Goal: Task Accomplishment & Management: Manage account settings

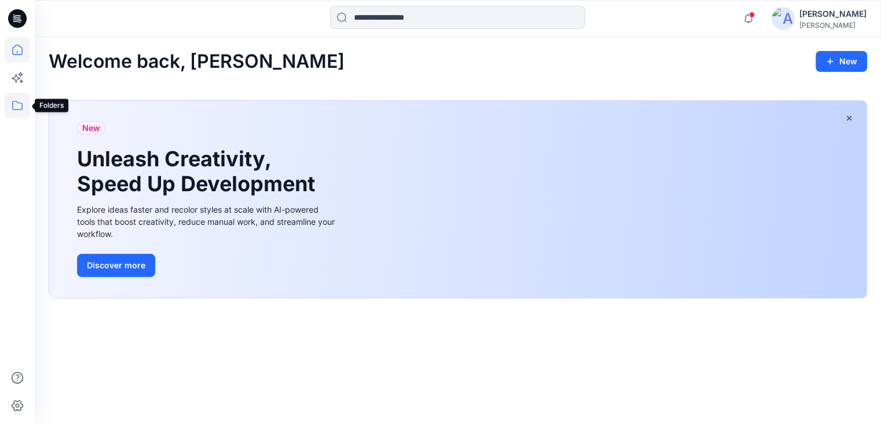
click at [21, 104] on icon at bounding box center [17, 105] width 25 height 25
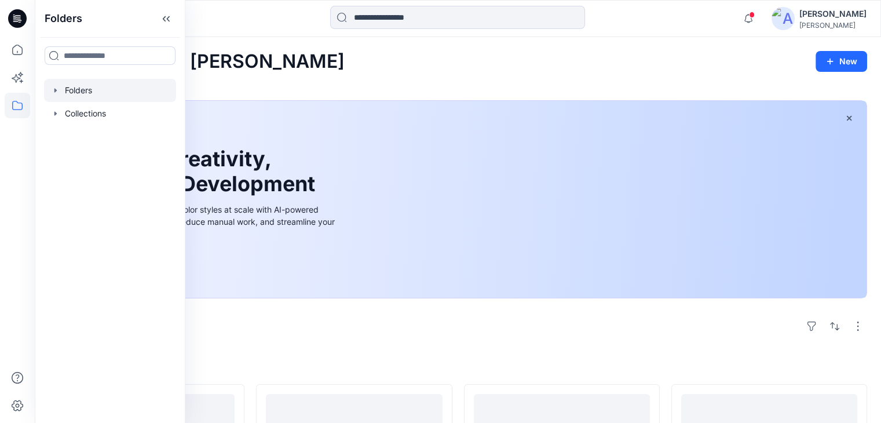
click at [81, 99] on div at bounding box center [110, 90] width 132 height 23
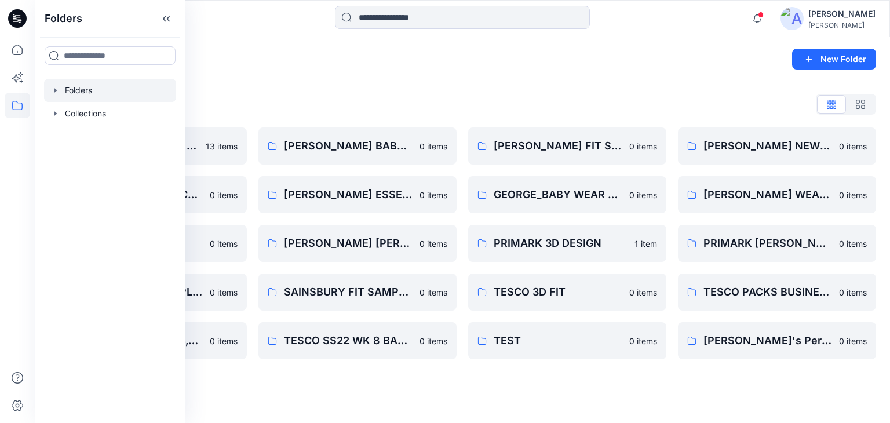
click at [253, 44] on div "Folders New Folder" at bounding box center [462, 59] width 855 height 44
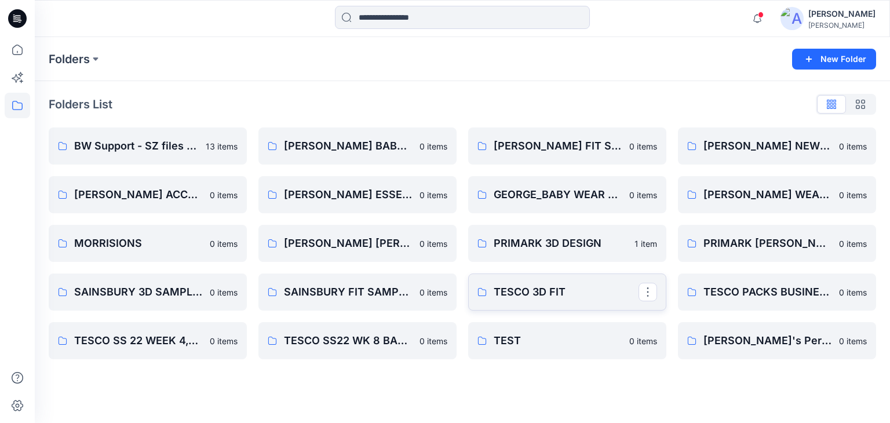
click at [517, 299] on p "TESCO 3D FIT" at bounding box center [565, 292] width 145 height 16
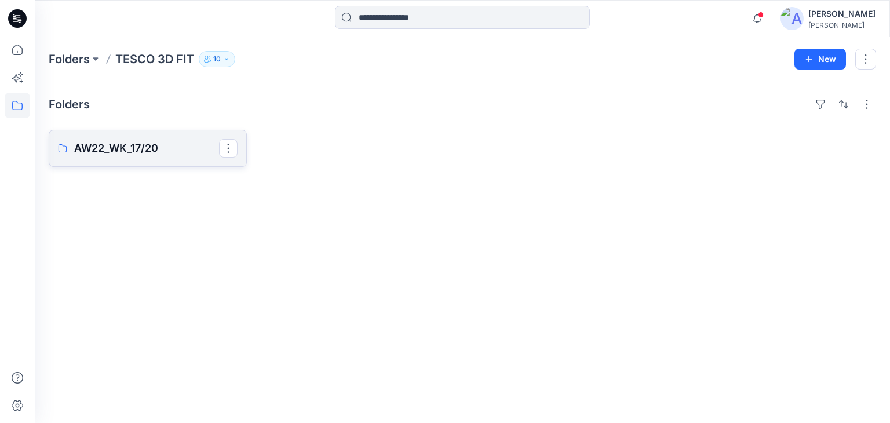
click at [152, 144] on p "AW22_WK_17/20" at bounding box center [146, 148] width 145 height 16
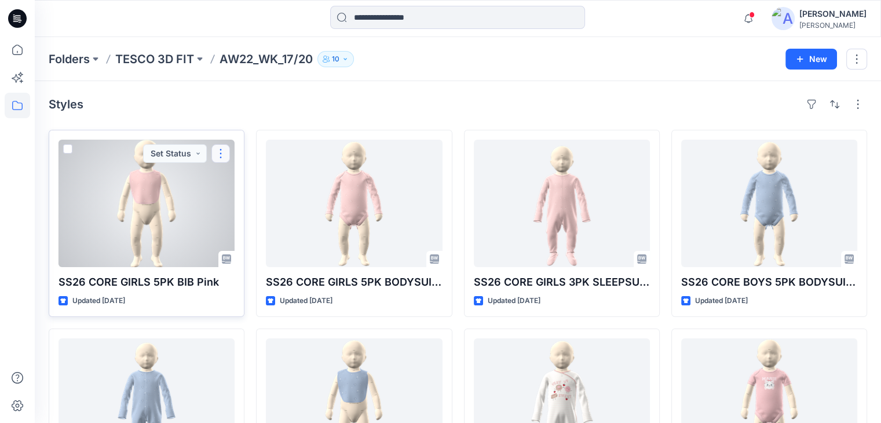
click at [221, 155] on button "button" at bounding box center [220, 153] width 19 height 19
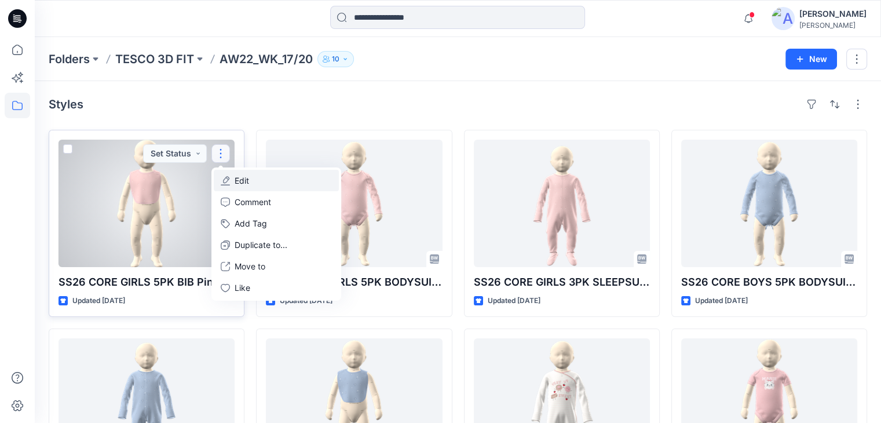
click at [255, 180] on button "Edit" at bounding box center [276, 180] width 125 height 21
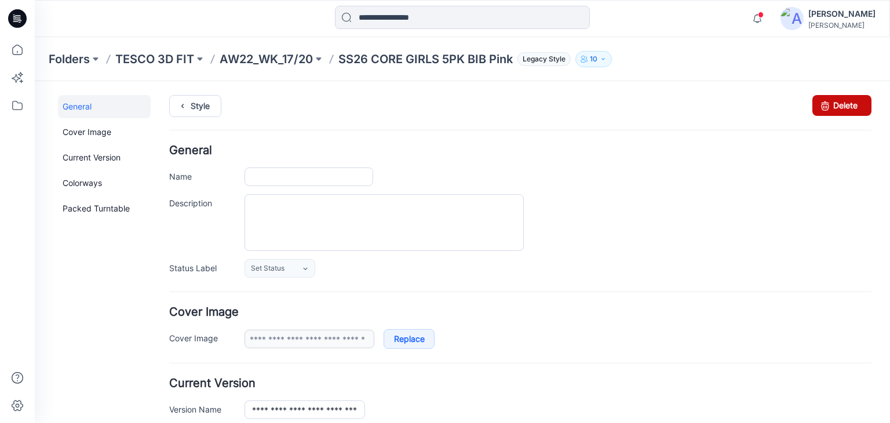
type input "**********"
drag, startPoint x: 808, startPoint y: 107, endPoint x: 536, endPoint y: 147, distance: 274.6
click at [817, 108] on icon at bounding box center [825, 105] width 16 height 21
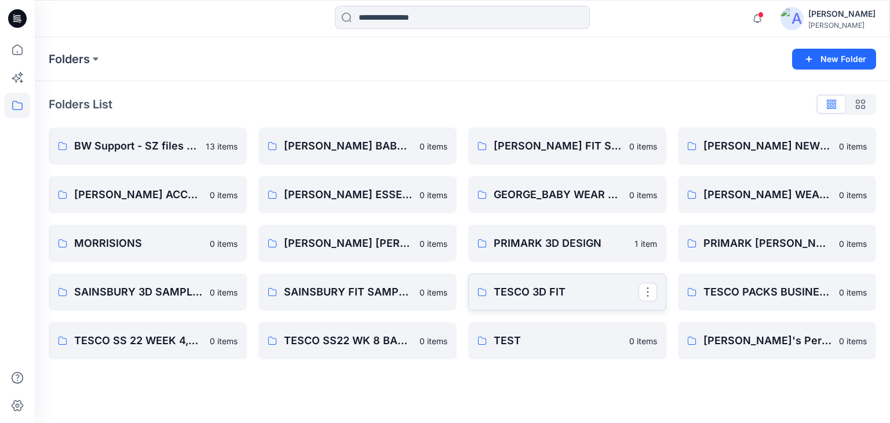
click at [523, 294] on p "TESCO 3D FIT" at bounding box center [565, 292] width 145 height 16
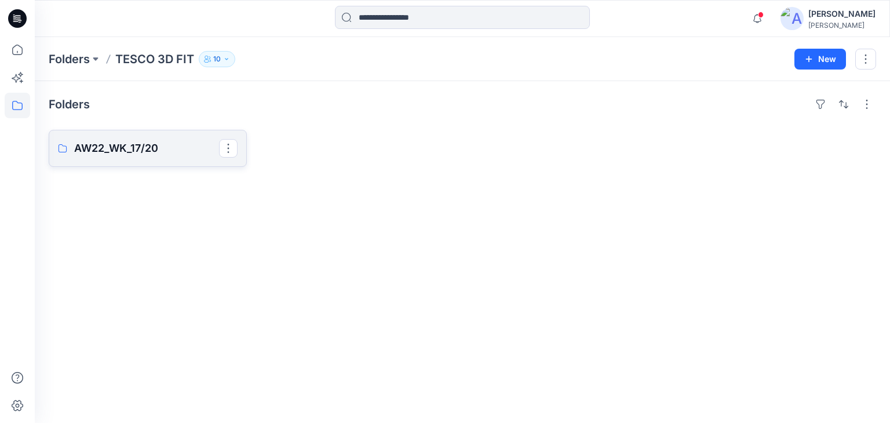
click at [186, 149] on p "AW22_WK_17/20" at bounding box center [146, 148] width 145 height 16
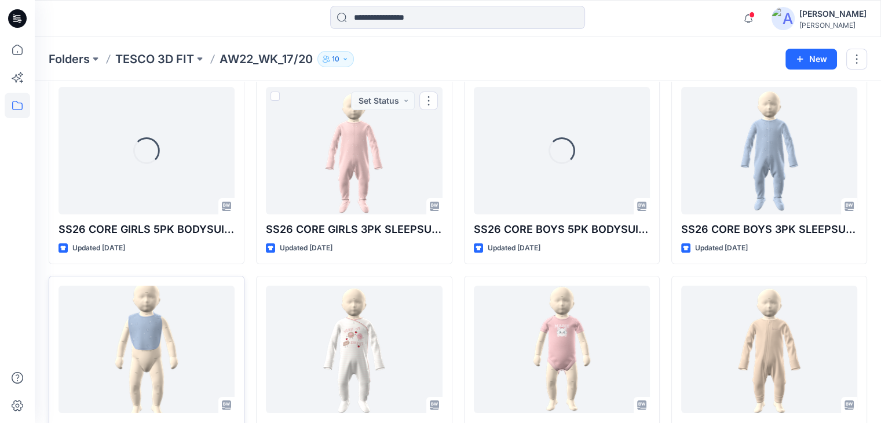
scroll to position [116, 0]
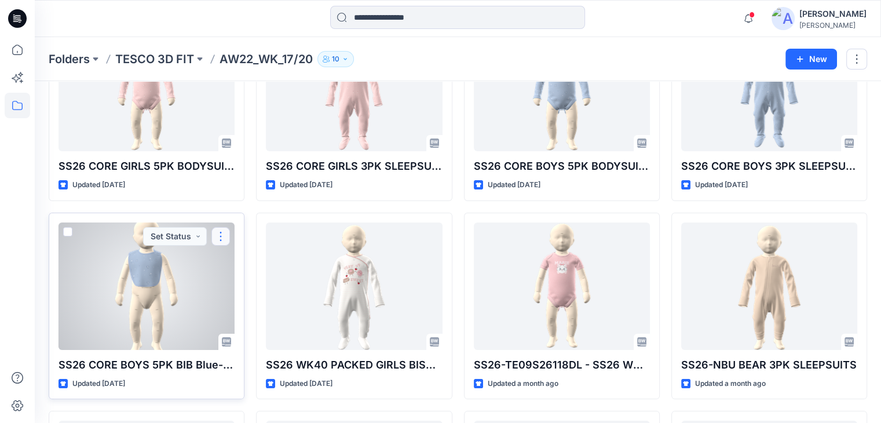
click at [225, 239] on button "button" at bounding box center [220, 236] width 19 height 19
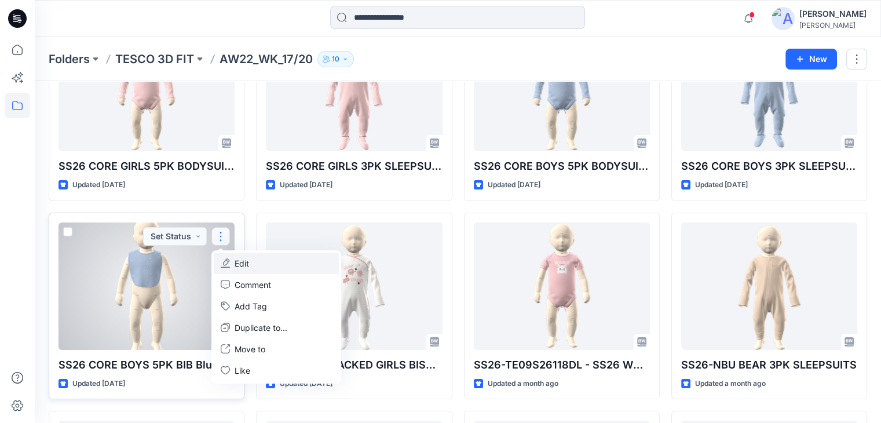
click at [257, 266] on button "Edit" at bounding box center [276, 263] width 125 height 21
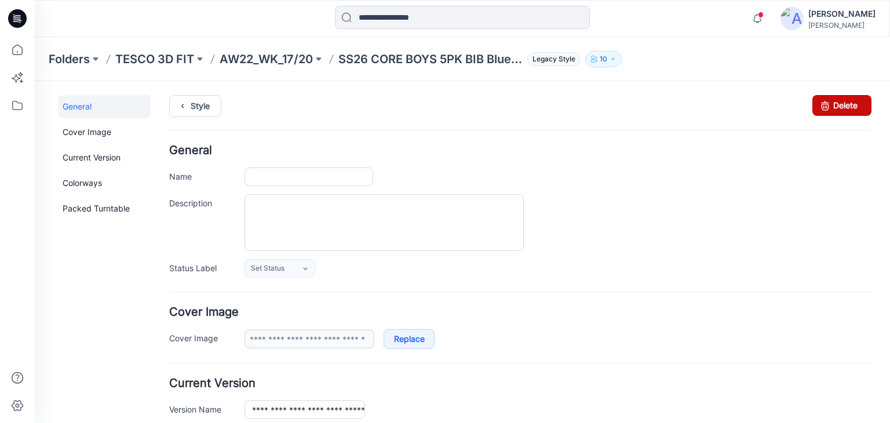
type input "**********"
click at [834, 109] on link "Delete" at bounding box center [841, 105] width 59 height 21
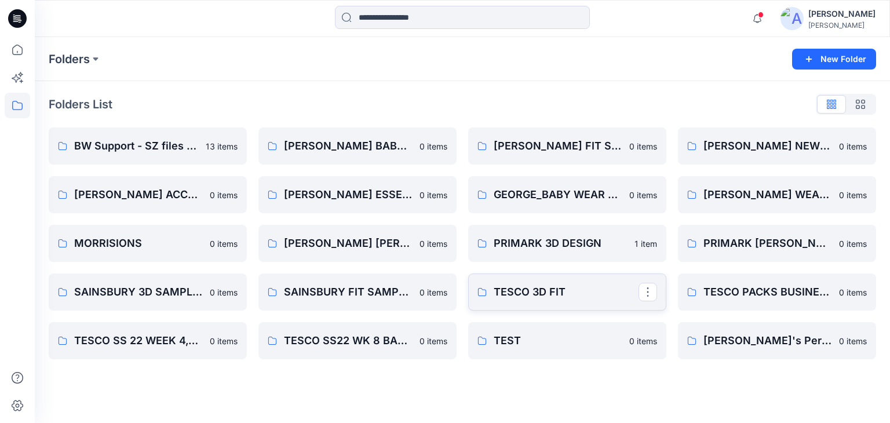
click at [545, 299] on p "TESCO 3D FIT" at bounding box center [565, 292] width 145 height 16
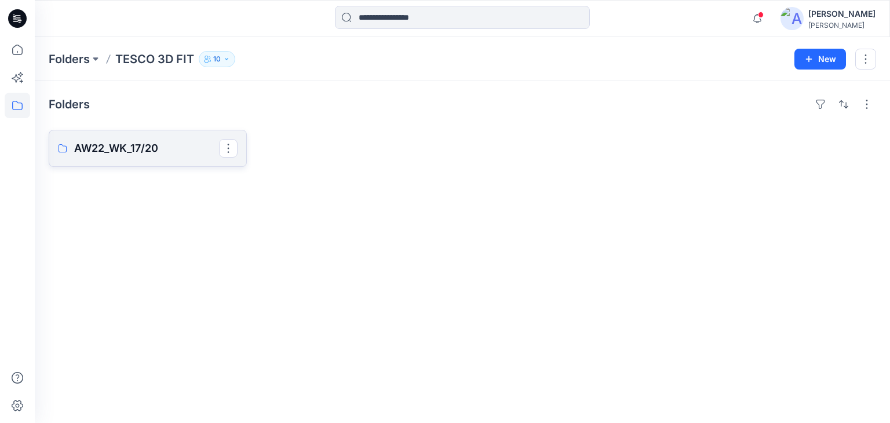
click at [144, 132] on link "AW22_WK_17/20" at bounding box center [148, 148] width 198 height 37
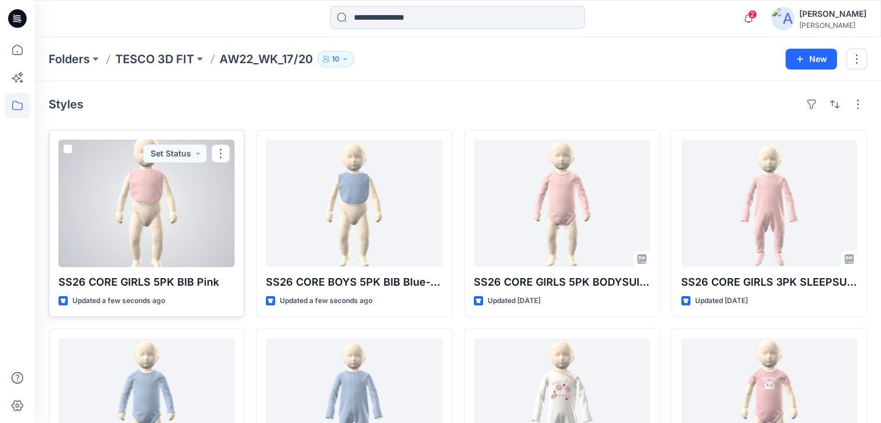
click at [137, 213] on div at bounding box center [146, 203] width 176 height 127
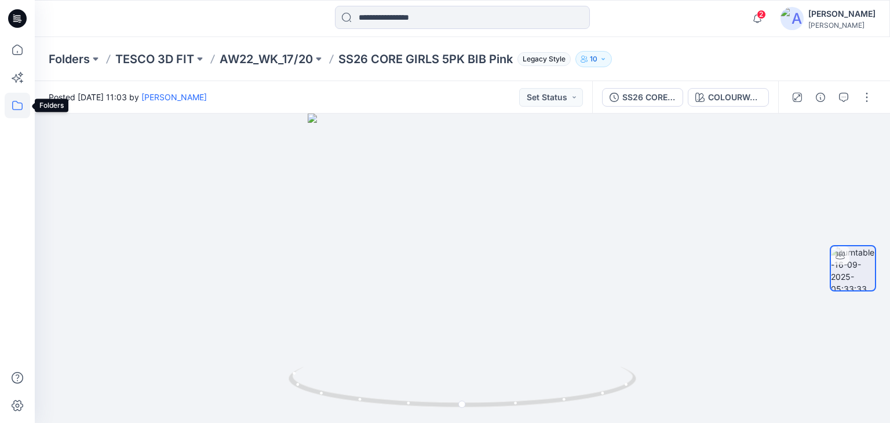
click at [7, 109] on icon at bounding box center [17, 105] width 25 height 25
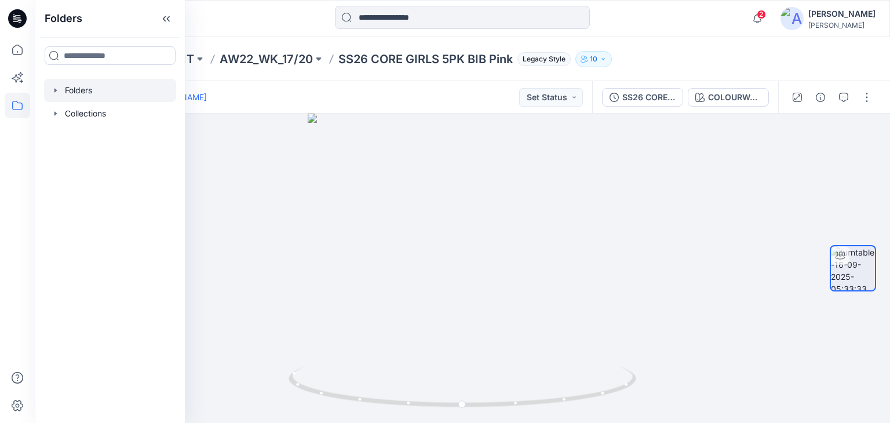
click at [68, 90] on div at bounding box center [110, 90] width 132 height 23
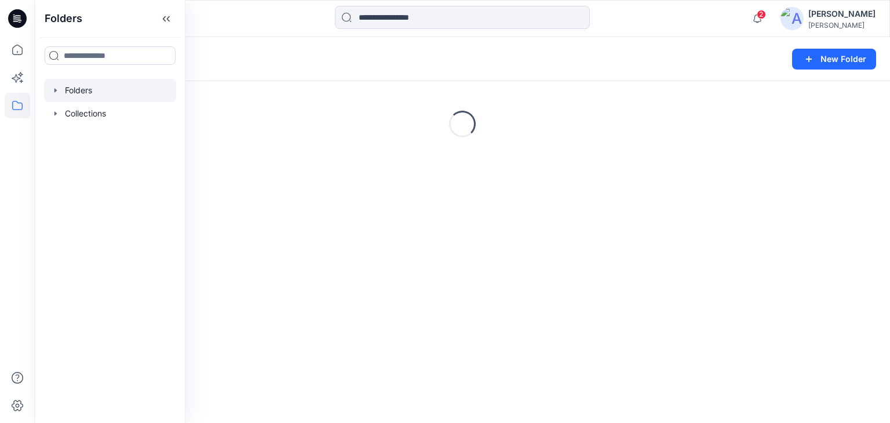
click at [241, 16] on div at bounding box center [142, 18] width 214 height 25
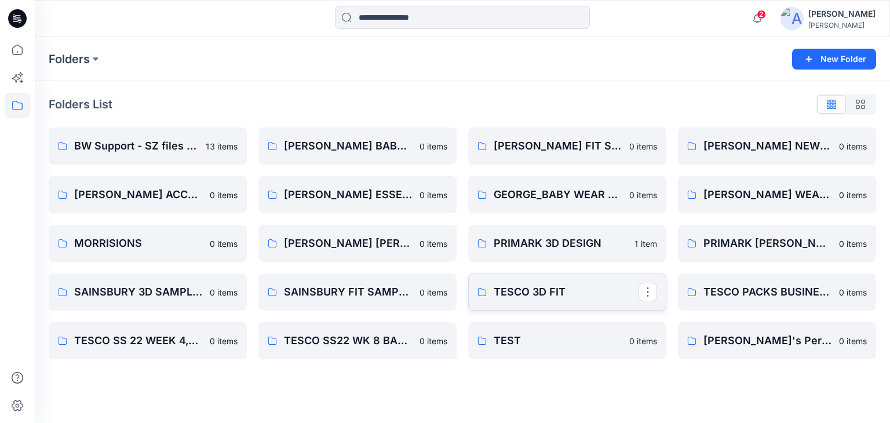
click at [537, 303] on link "TESCO 3D FIT" at bounding box center [567, 291] width 198 height 37
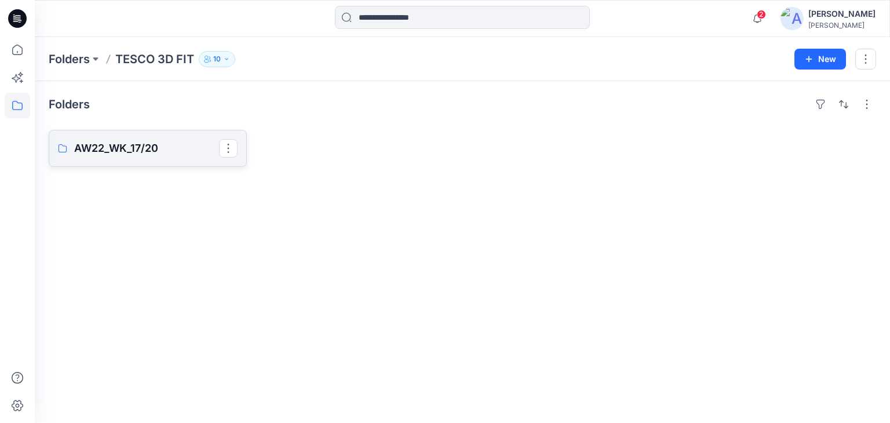
click at [160, 138] on link "AW22_WK_17/20" at bounding box center [148, 148] width 198 height 37
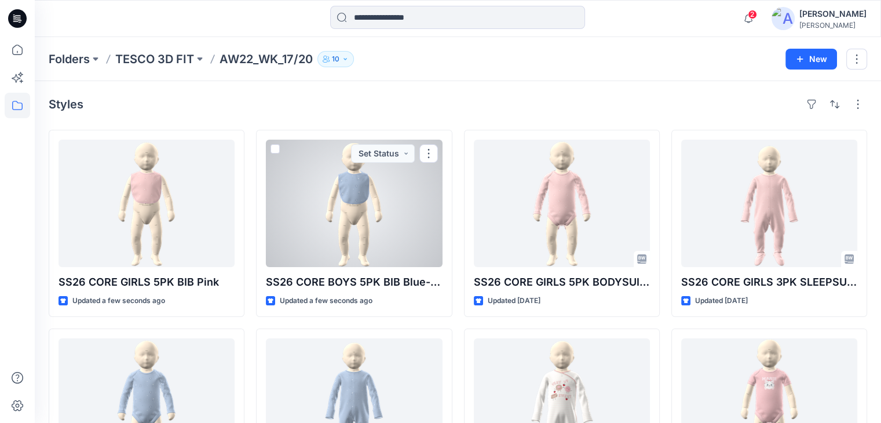
click at [381, 214] on div at bounding box center [354, 203] width 176 height 127
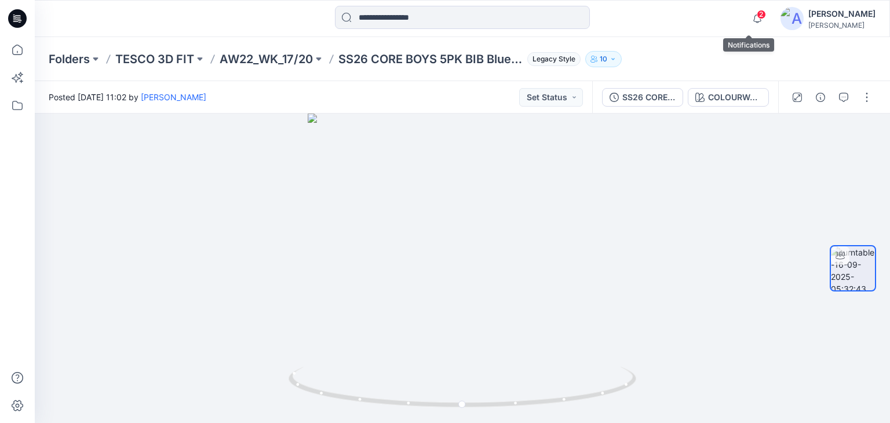
click at [756, 19] on span "2" at bounding box center [760, 14] width 9 height 9
